Goal: Find specific page/section: Find specific page/section

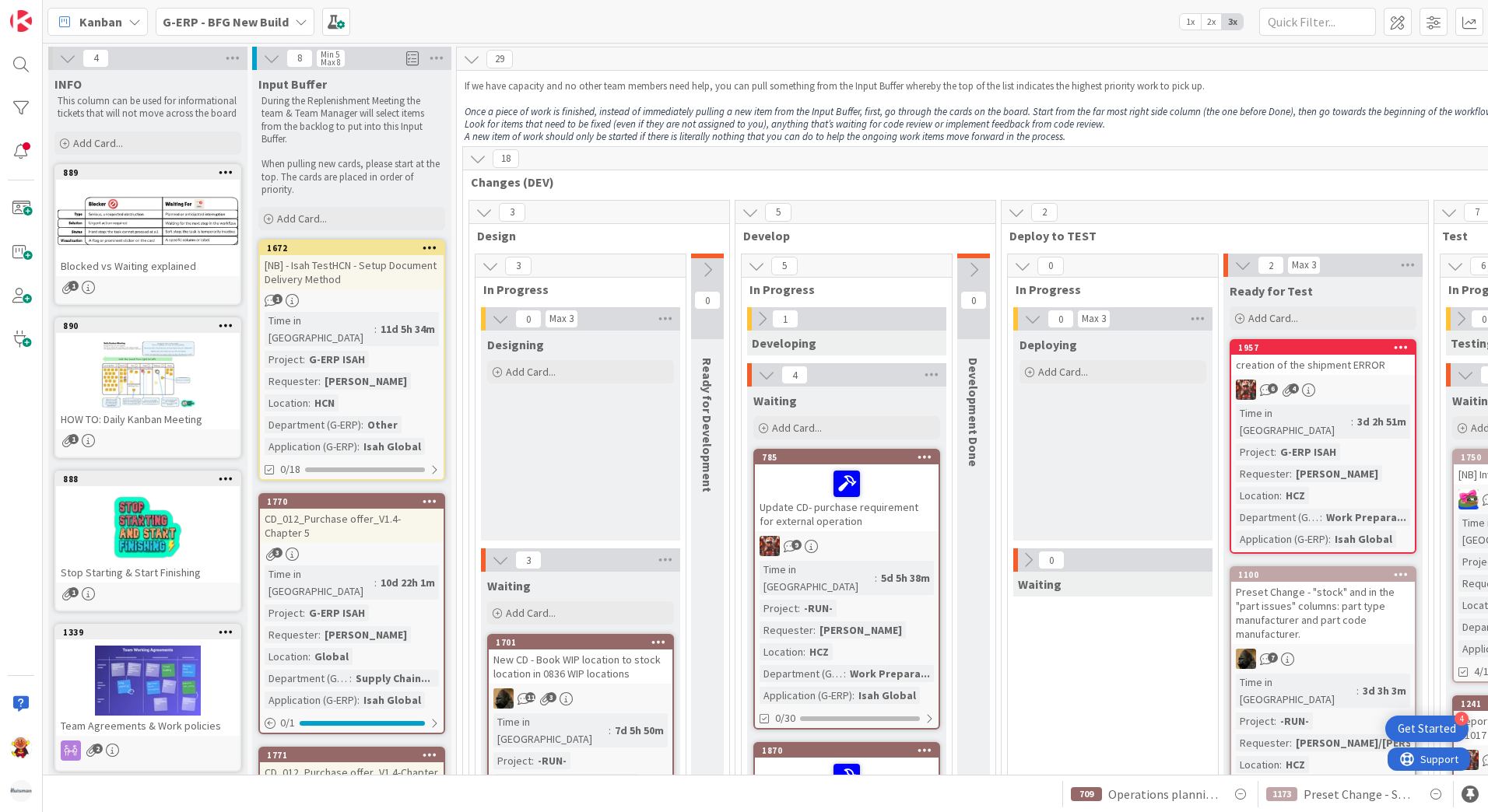
scroll to position [1674, 0]
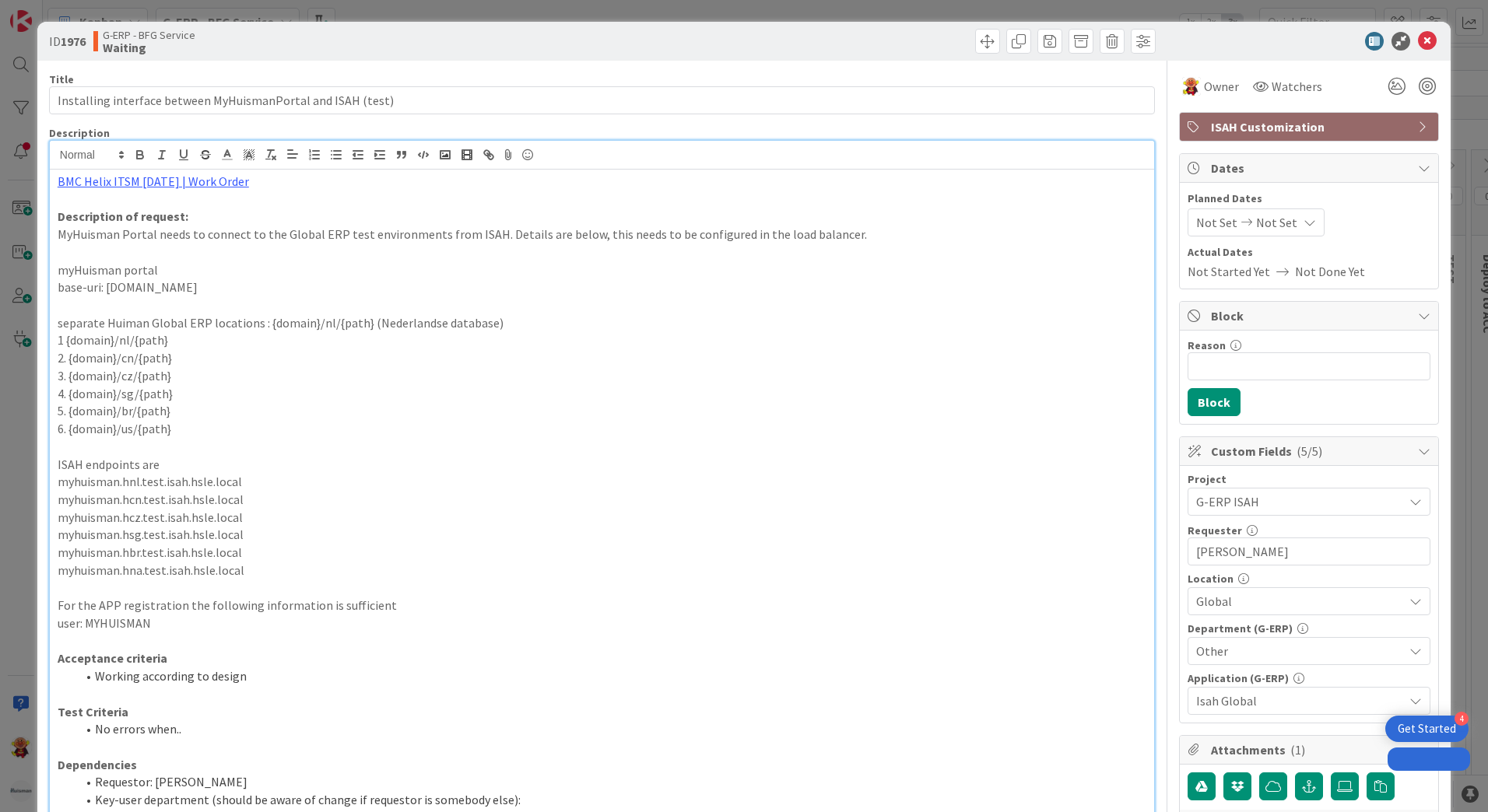
click at [1423, 32] on div "ID 1976 G-ERP - BFG Service Waiting" at bounding box center [744, 41] width 1413 height 39
click at [1418, 46] on icon at bounding box center [1427, 42] width 19 height 19
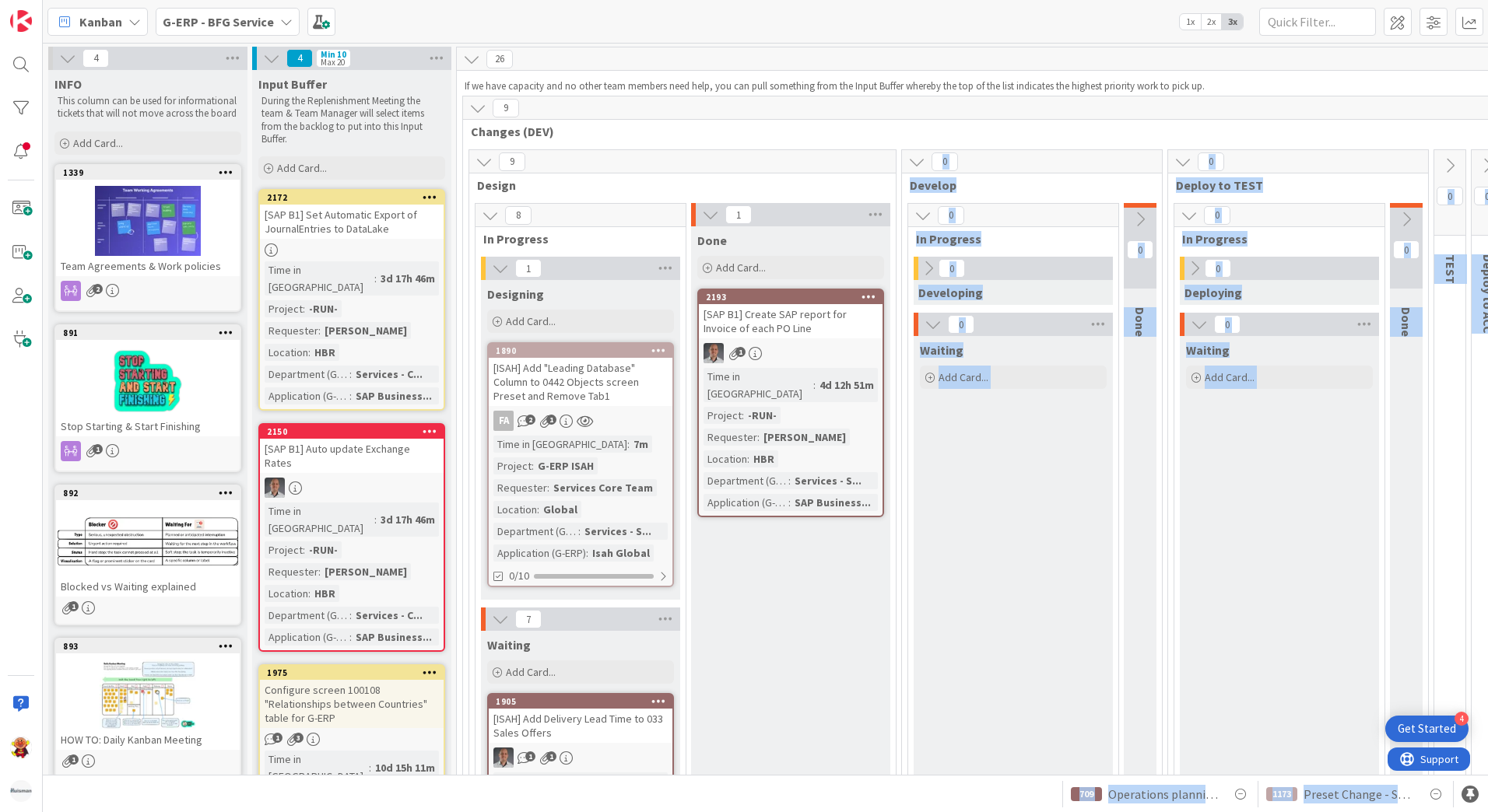
drag, startPoint x: 840, startPoint y: 762, endPoint x: 989, endPoint y: 795, distance: 152.6
click at [989, 795] on div "Kanban G-ERP - BFG Service 1x 2x 3x 4 INFO This column can be used for informat…" at bounding box center [765, 406] width 1445 height 812
drag, startPoint x: 989, startPoint y: 795, endPoint x: 978, endPoint y: 775, distance: 22.8
click at [978, 775] on div "1173 Preset Change - Shipping in Shipping Schedule 709 Operations planning boar…" at bounding box center [765, 793] width 1445 height 37
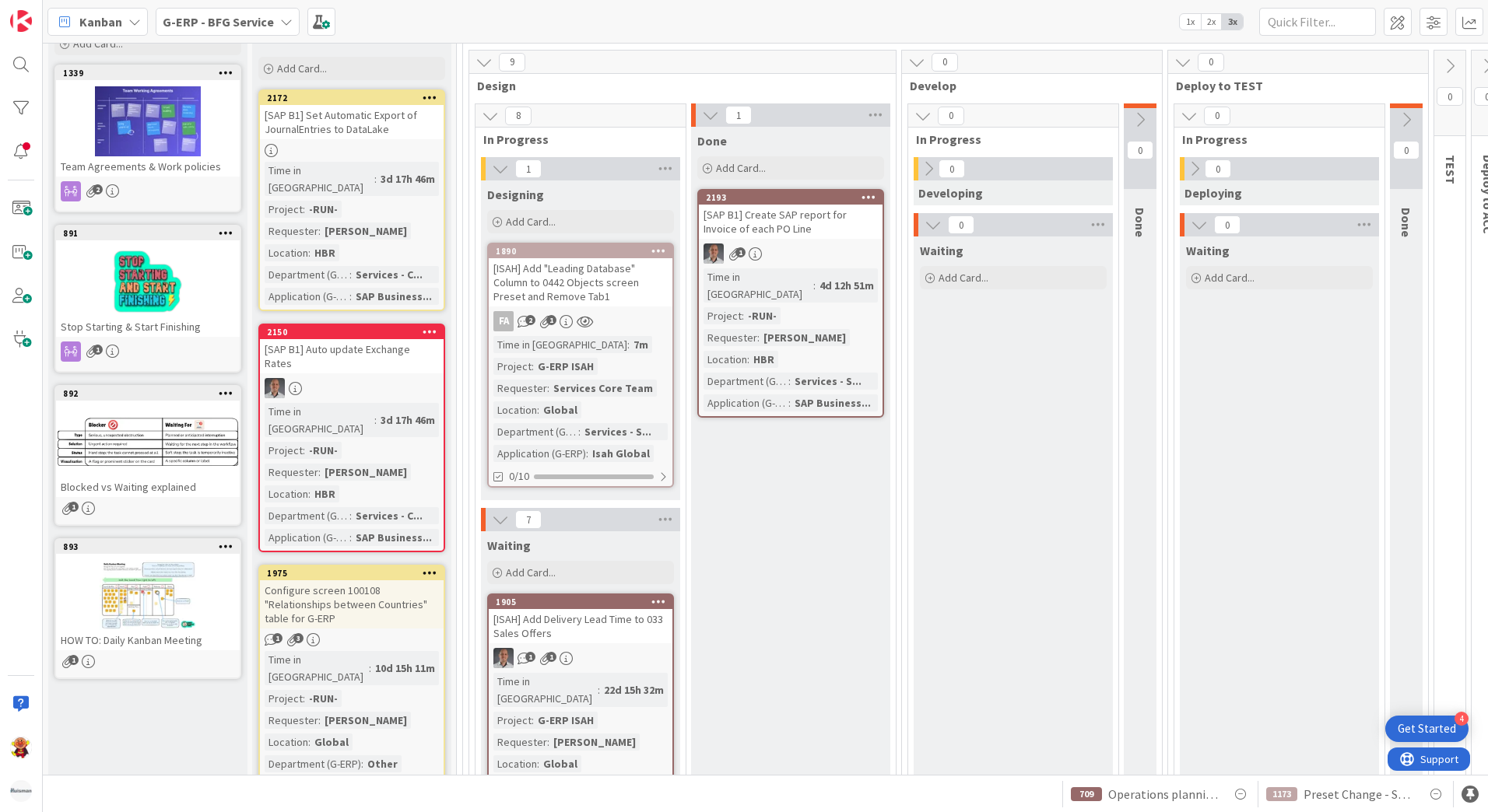
scroll to position [233, 0]
